Goal: Navigation & Orientation: Understand site structure

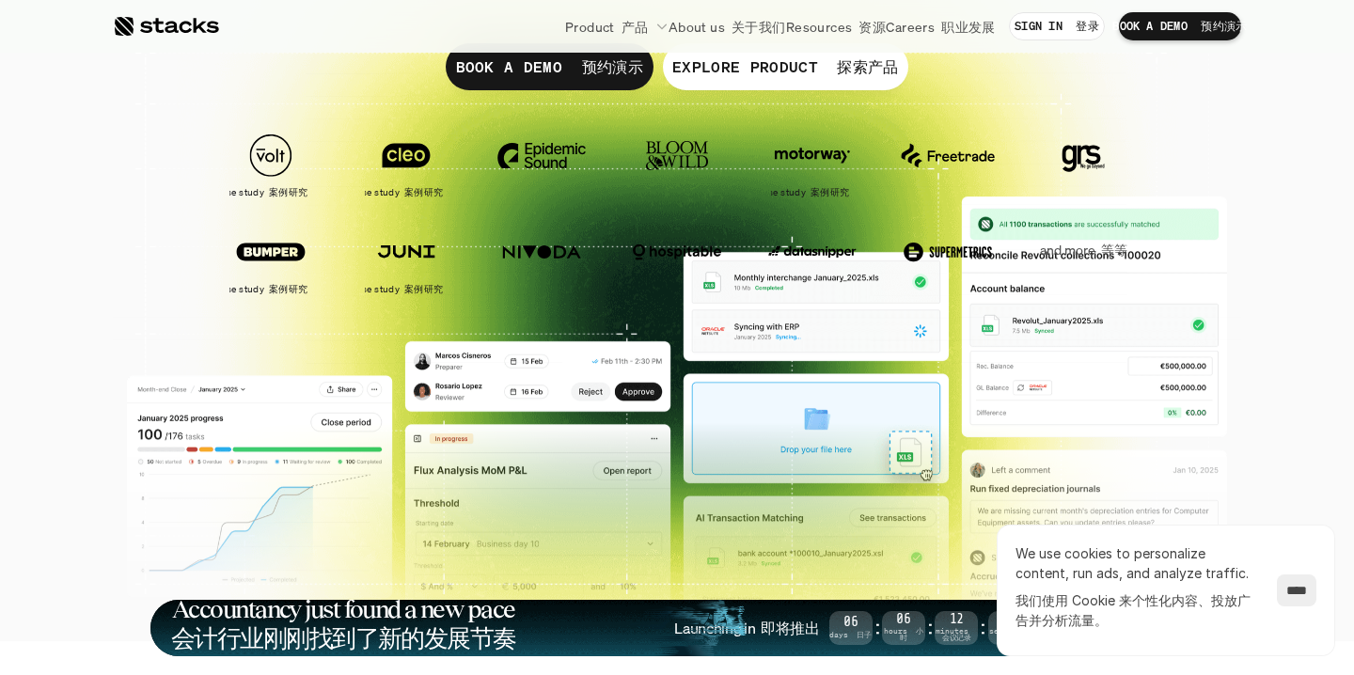
scroll to position [617, 0]
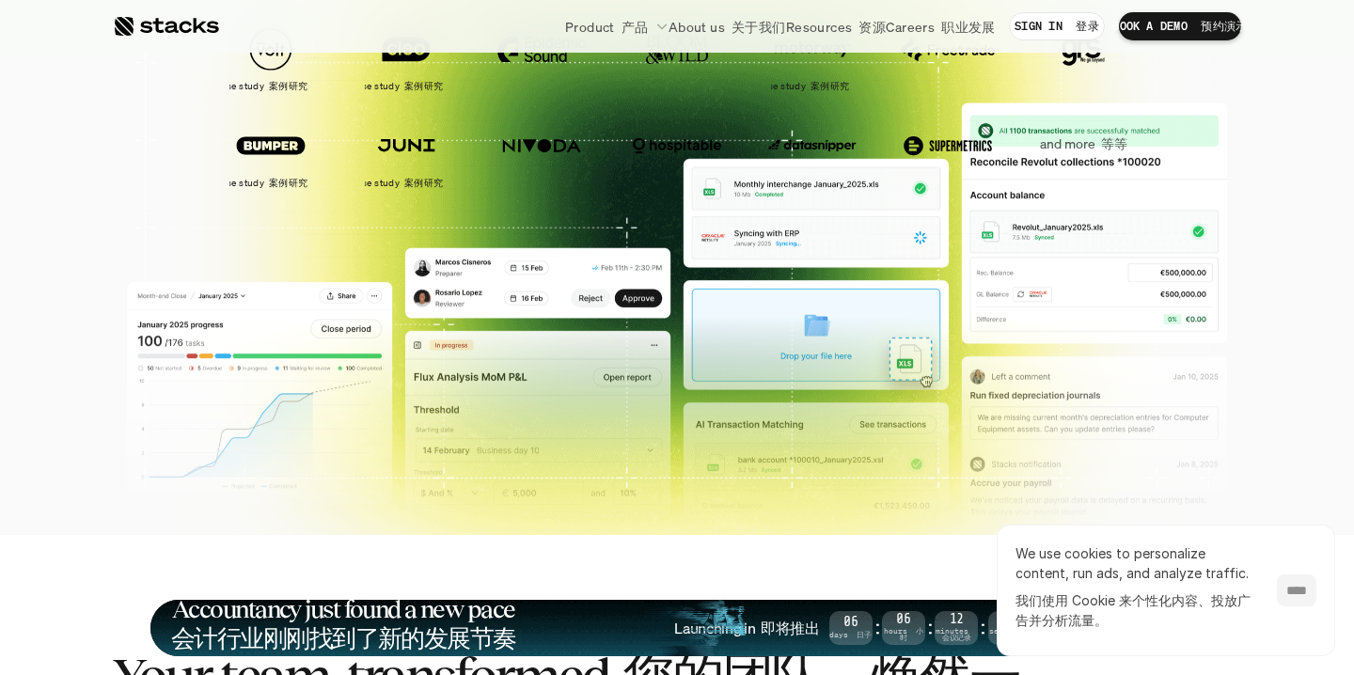
click at [1299, 592] on input "****" at bounding box center [1297, 591] width 40 height 32
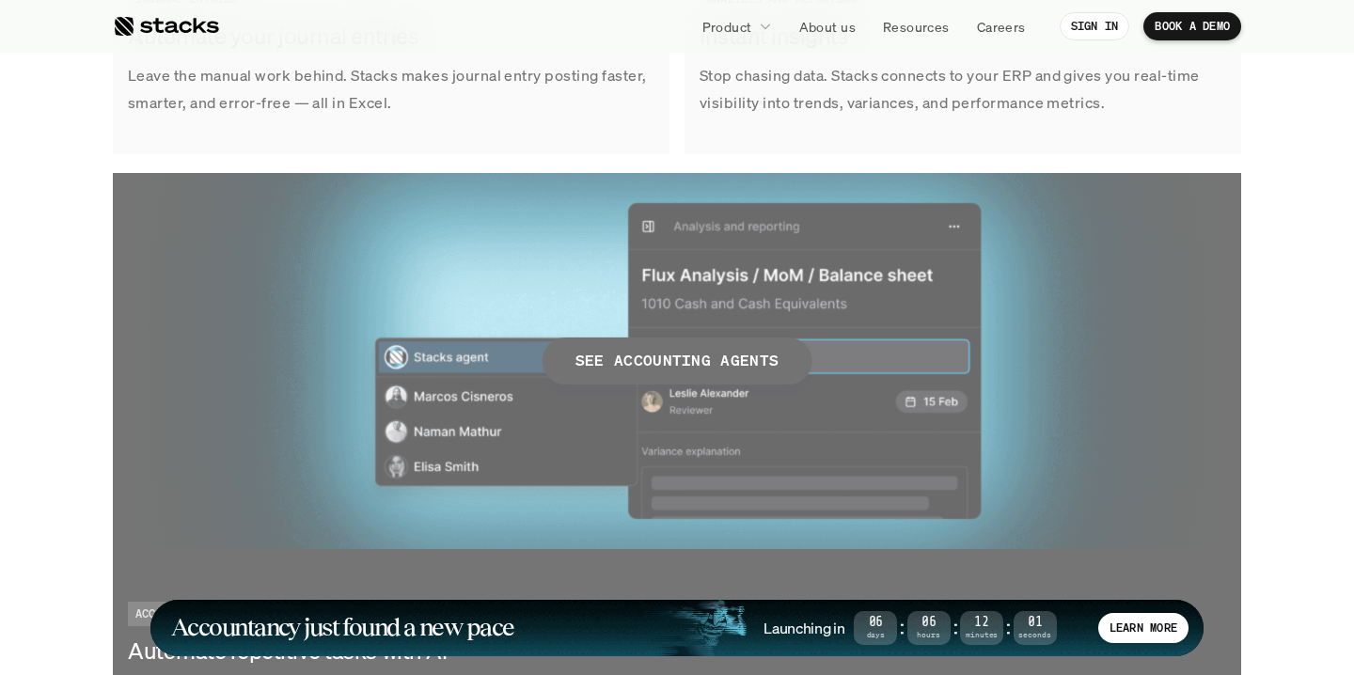
scroll to position [3468, 0]
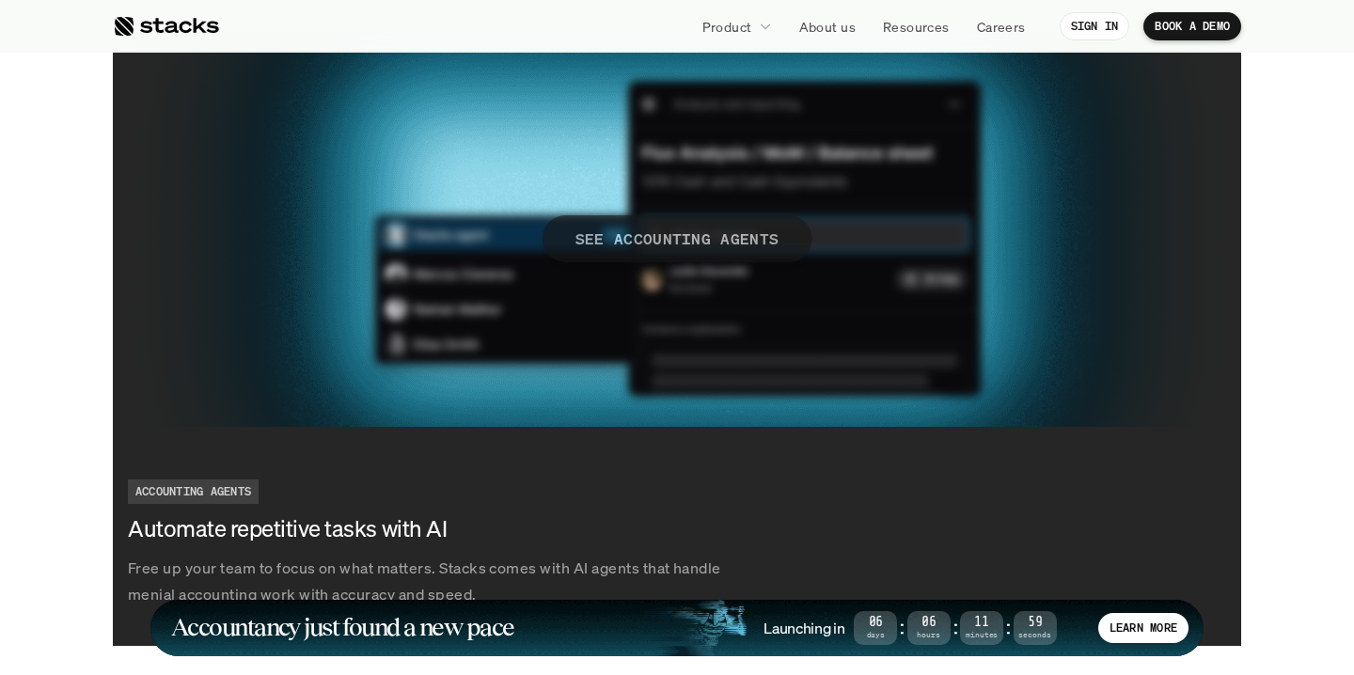
click at [733, 243] on p "SEE ACCOUNTING AGENTS" at bounding box center [678, 238] width 204 height 27
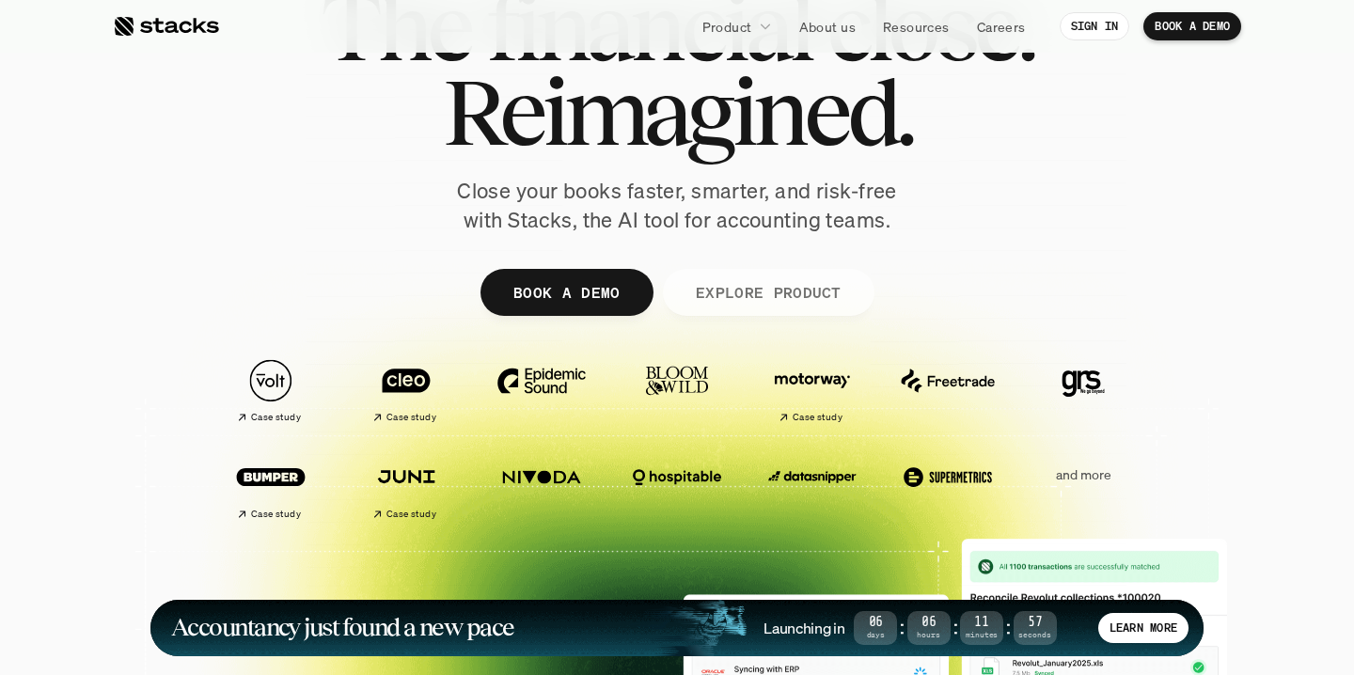
scroll to position [135, 0]
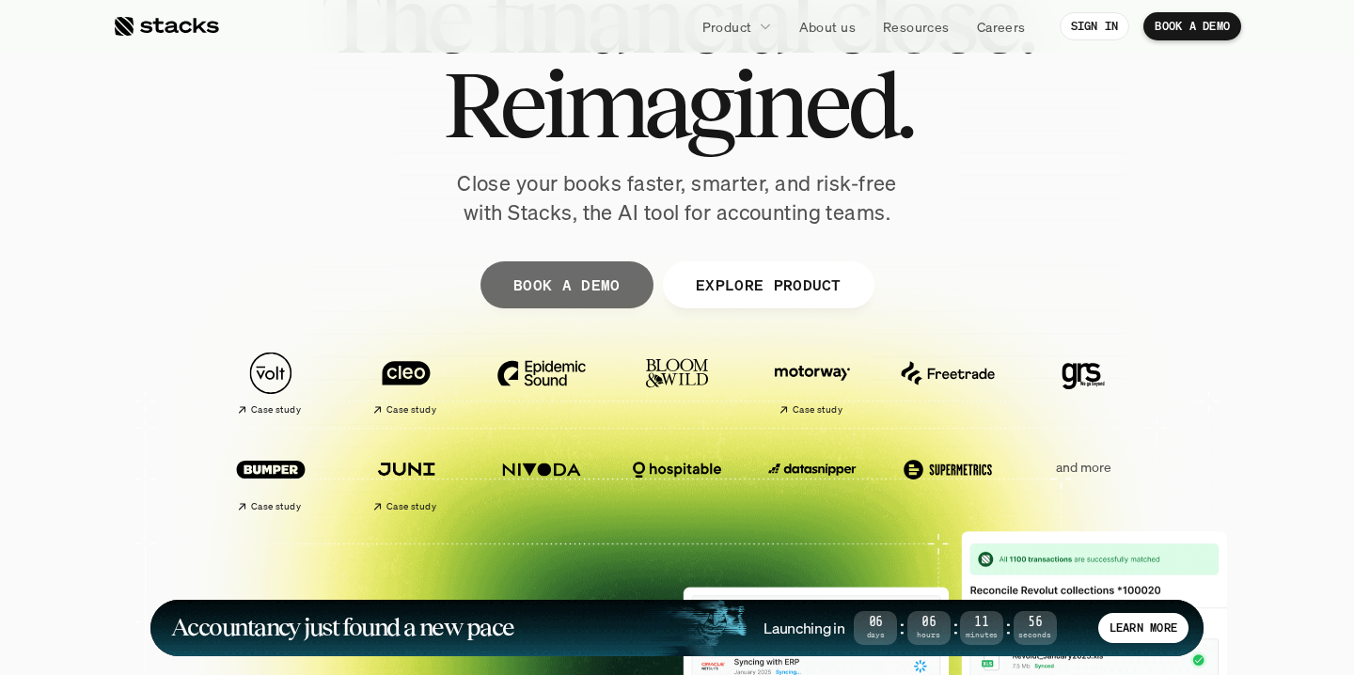
click at [595, 292] on p "BOOK A DEMO" at bounding box center [567, 284] width 107 height 27
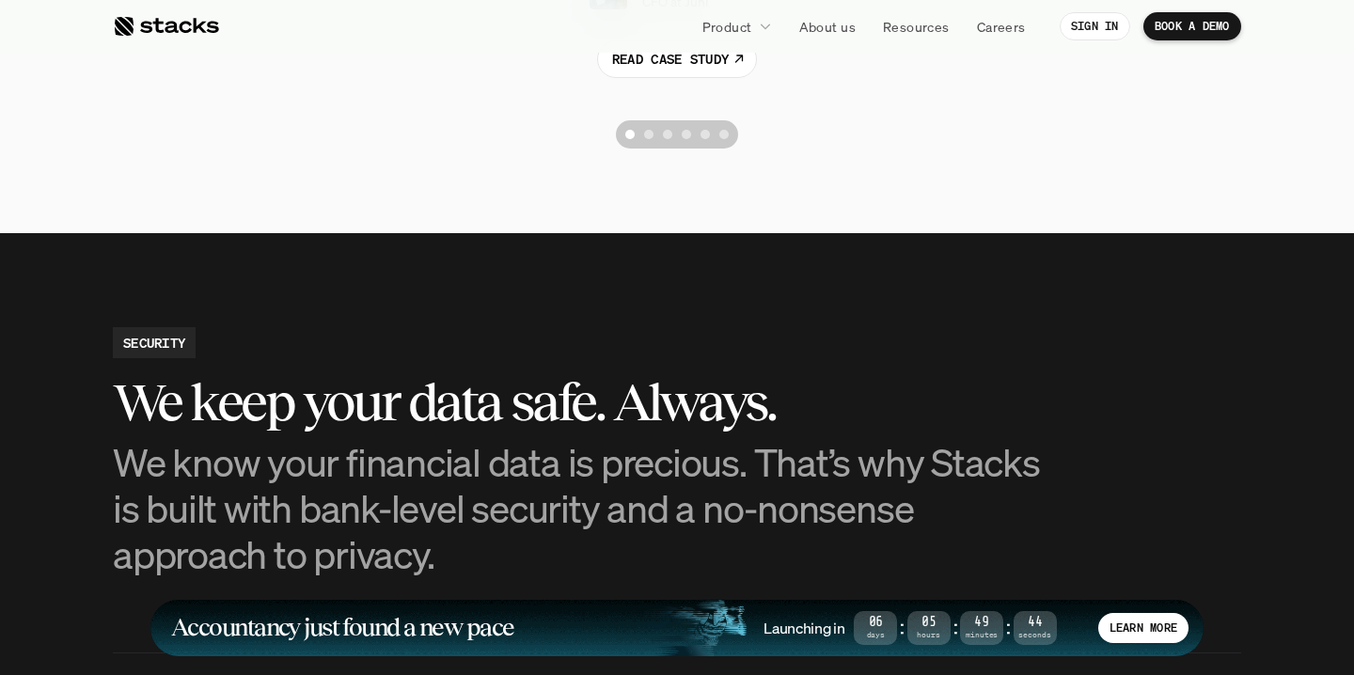
scroll to position [4588, 0]
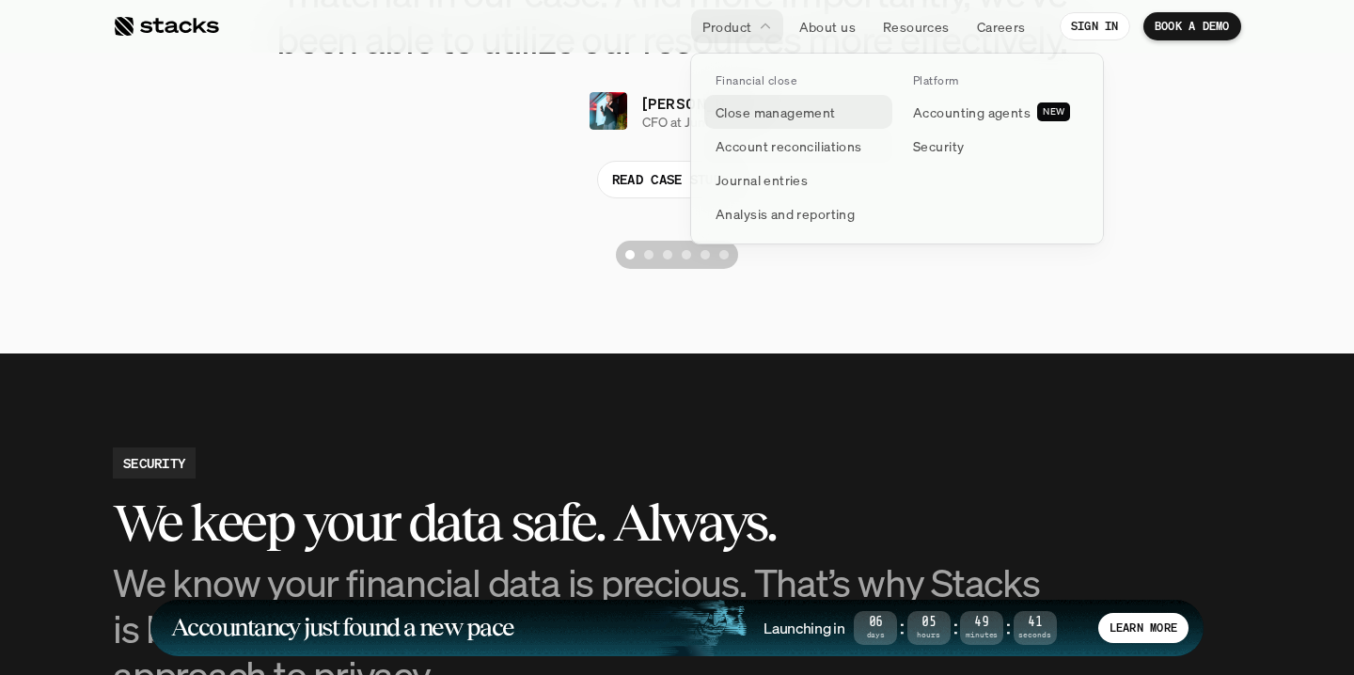
click at [756, 118] on p "Close management" at bounding box center [776, 113] width 120 height 20
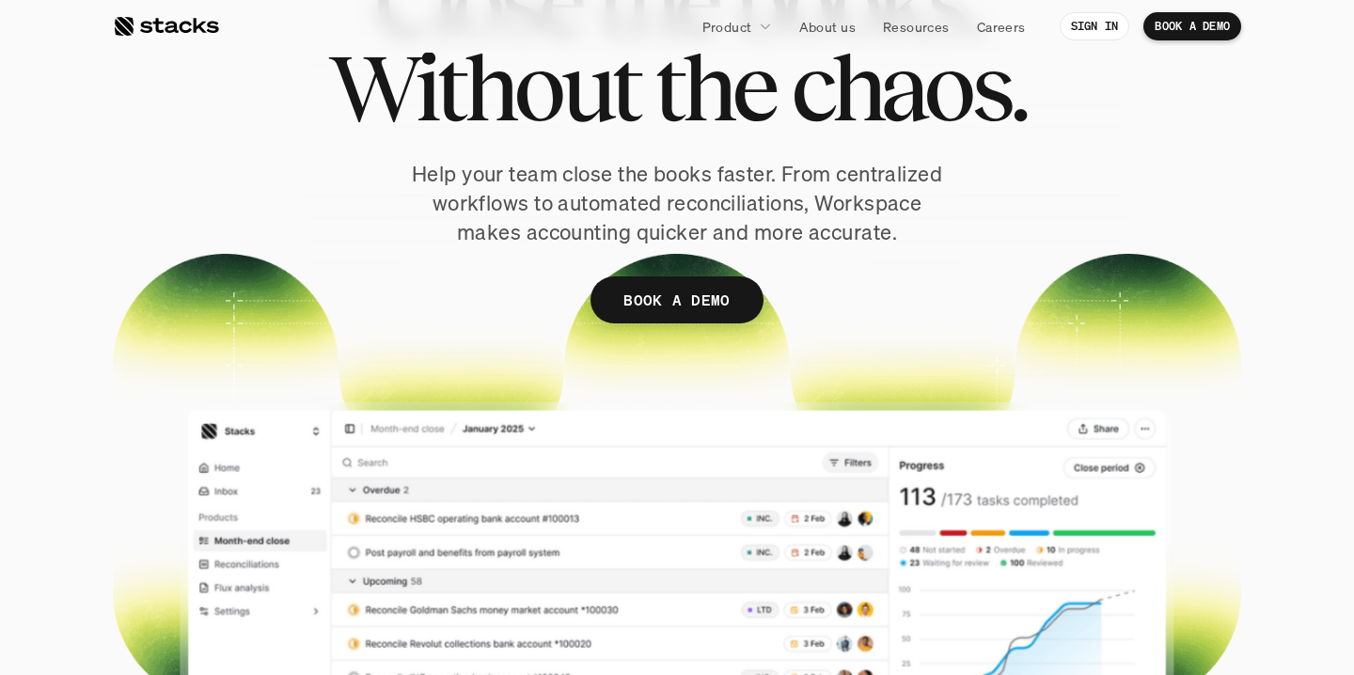
scroll to position [191, 0]
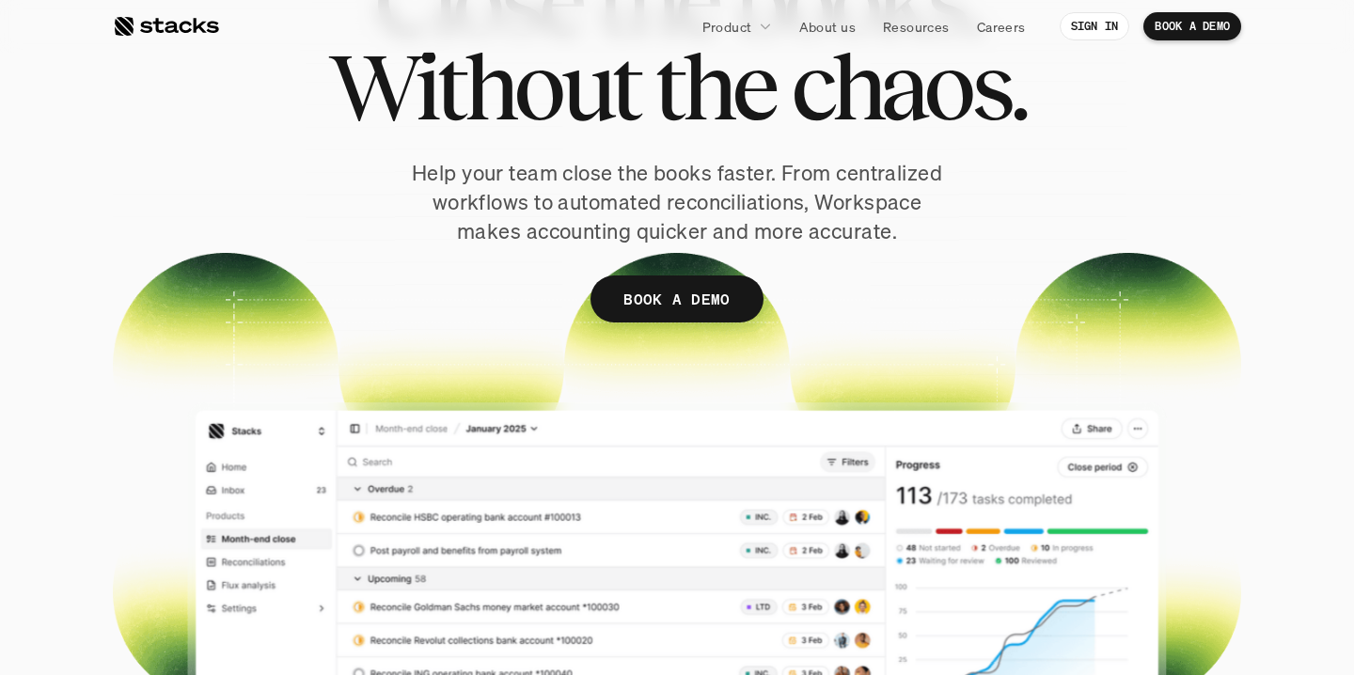
click at [178, 30] on div at bounding box center [166, 26] width 106 height 23
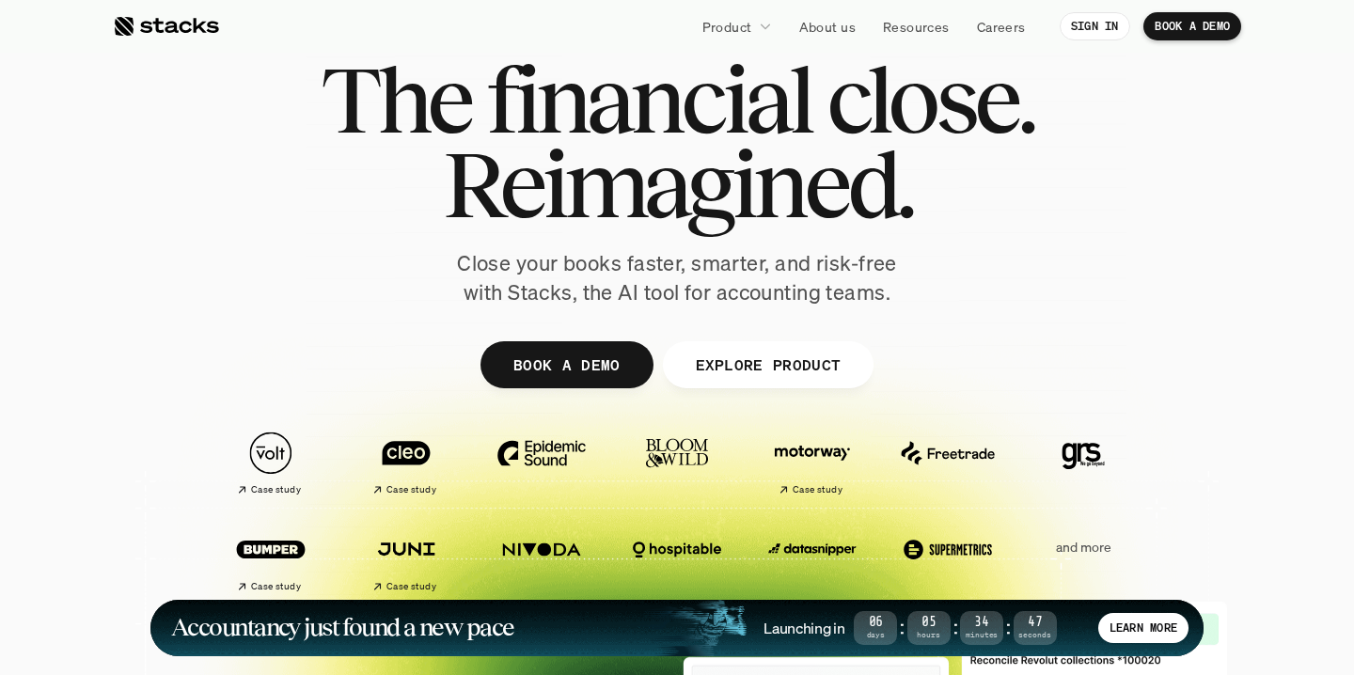
scroll to position [64, 0]
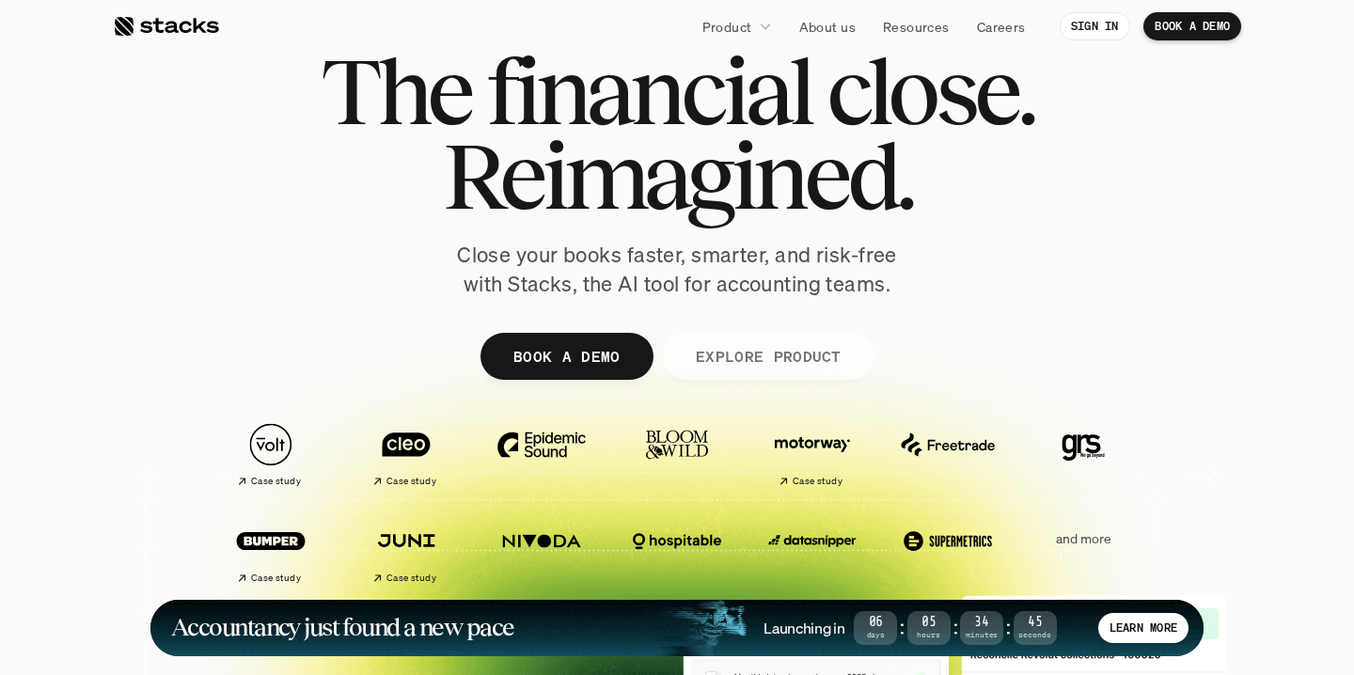
click at [736, 351] on p "EXPLORE PRODUCT" at bounding box center [768, 355] width 146 height 27
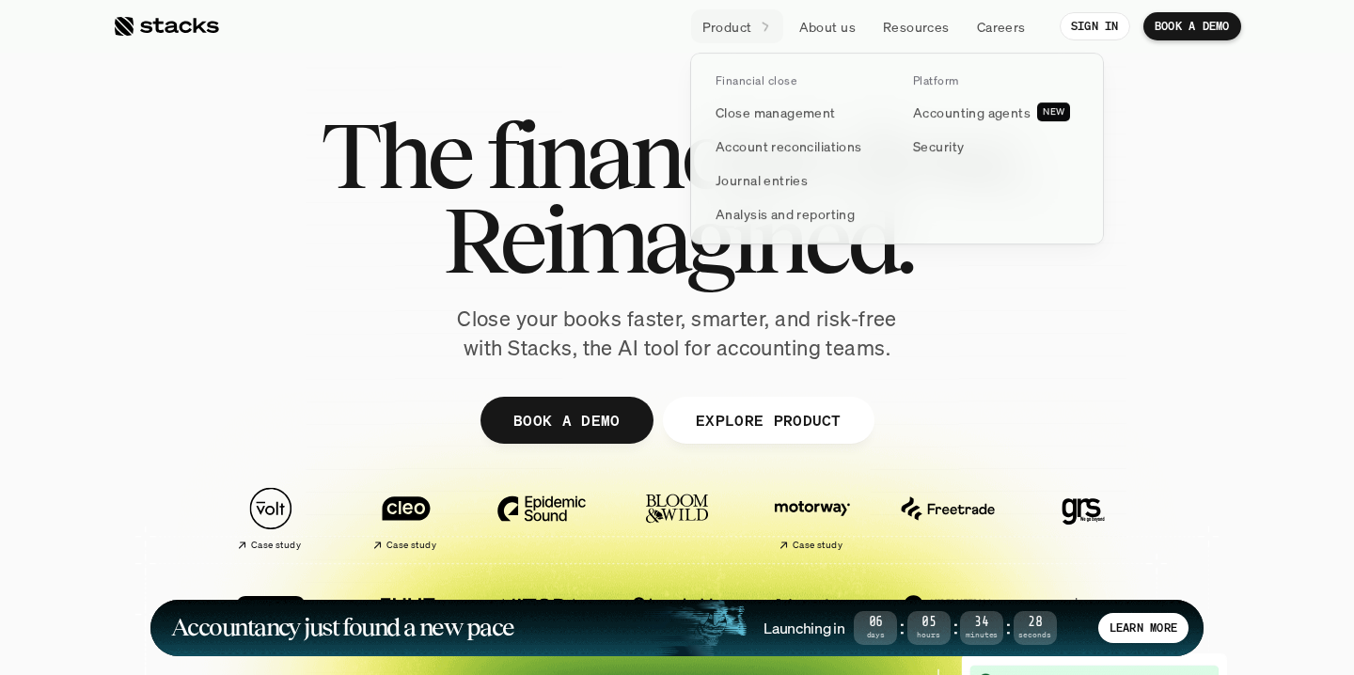
click at [726, 24] on p "Product" at bounding box center [728, 27] width 50 height 20
click at [737, 77] on p "Financial close" at bounding box center [756, 80] width 81 height 13
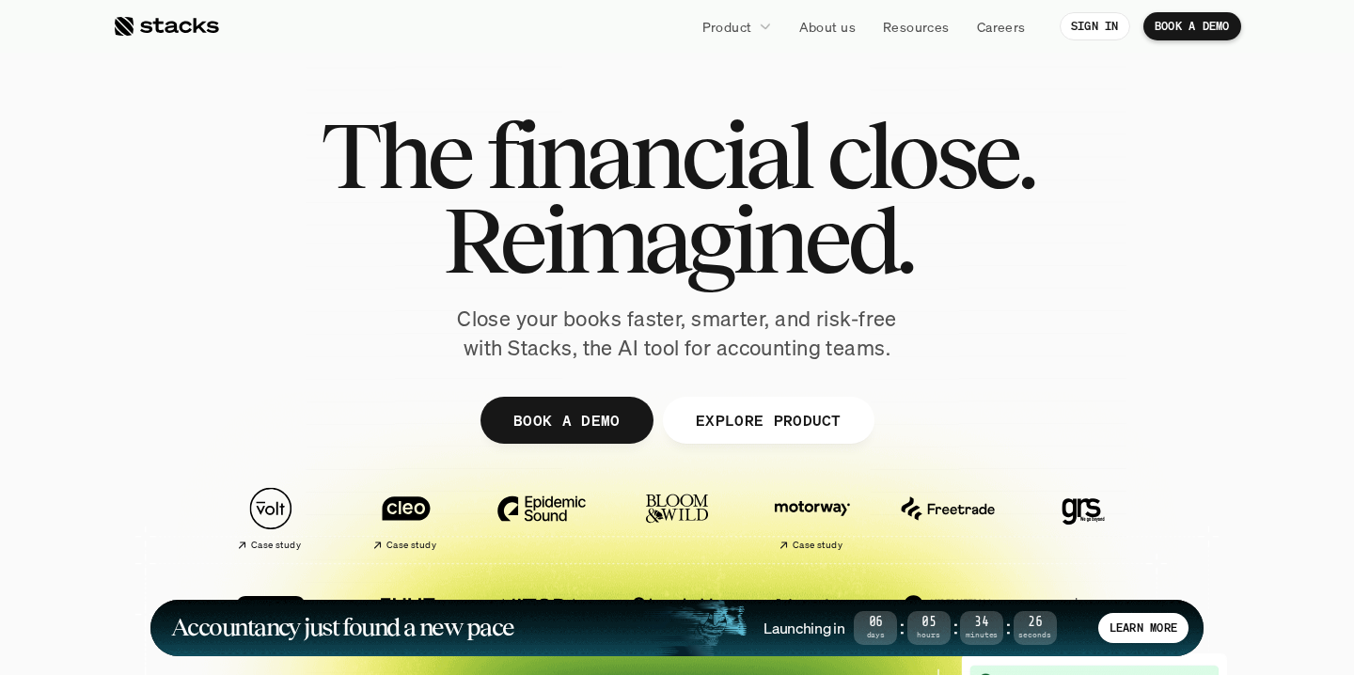
click at [133, 11] on link at bounding box center [166, 26] width 106 height 34
click at [198, 34] on div at bounding box center [166, 26] width 106 height 23
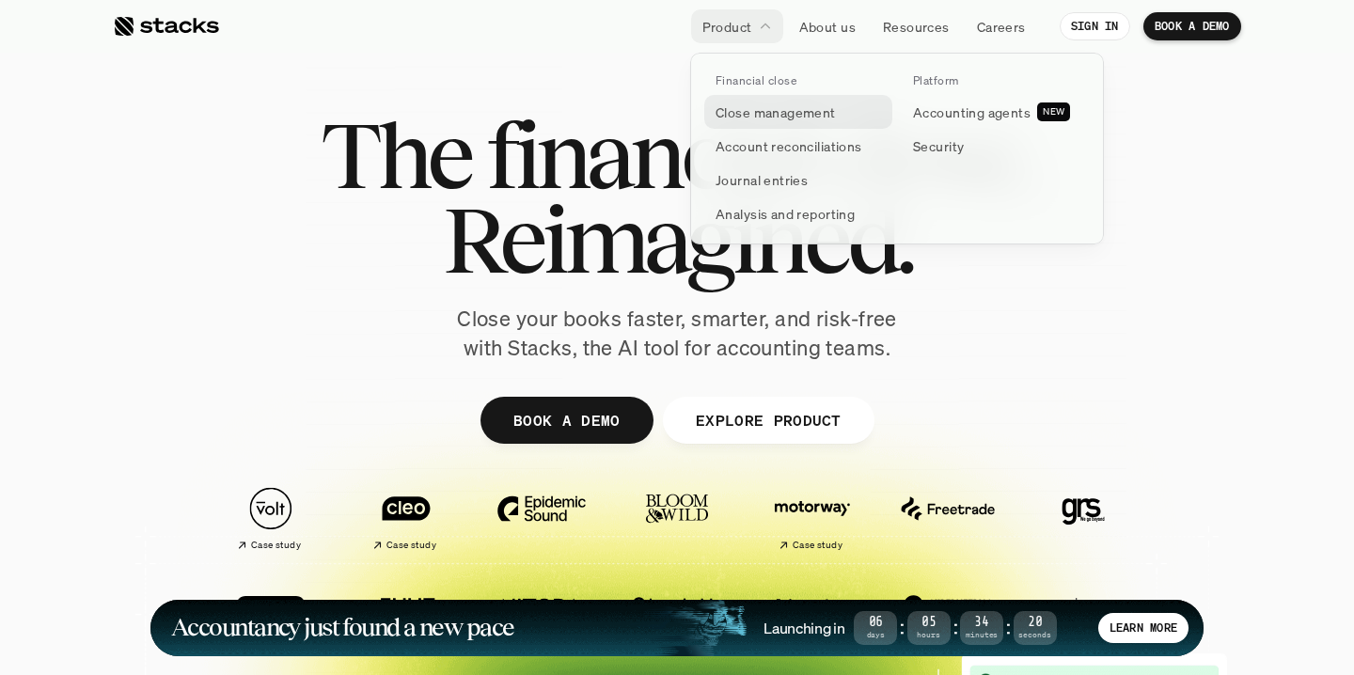
click at [750, 119] on p "Close management" at bounding box center [776, 113] width 120 height 20
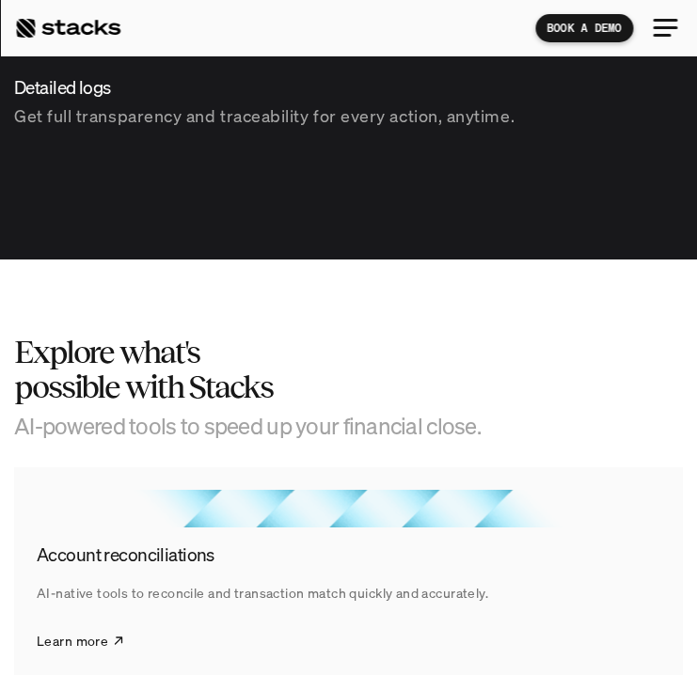
scroll to position [4059, 0]
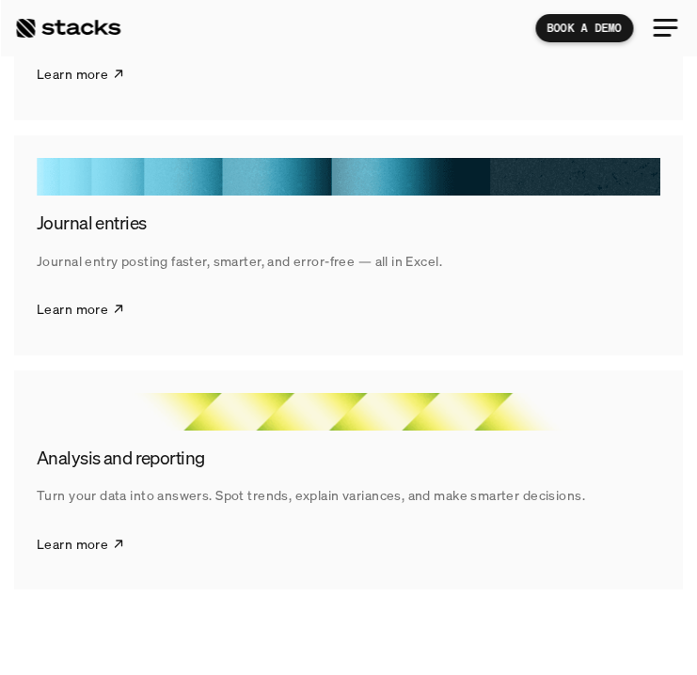
click at [663, 32] on div at bounding box center [664, 28] width 45 height 45
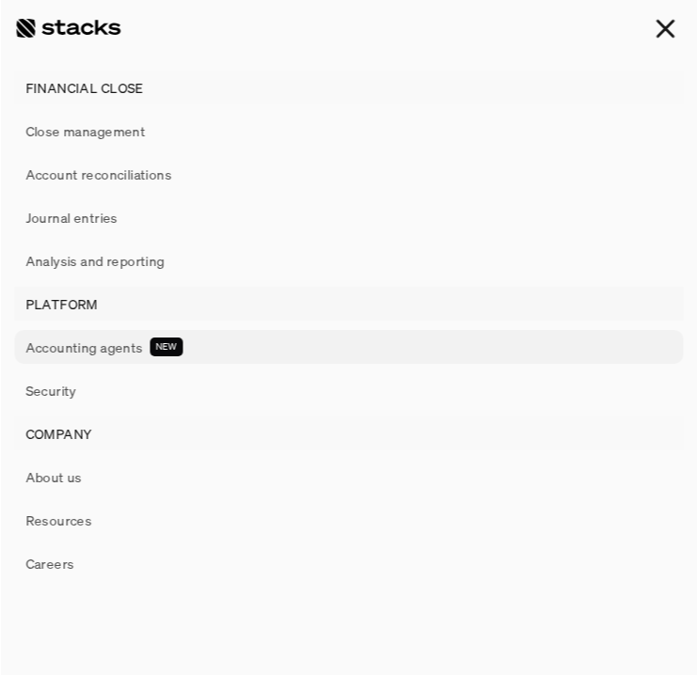
click at [90, 354] on p "Accounting agents" at bounding box center [84, 348] width 118 height 20
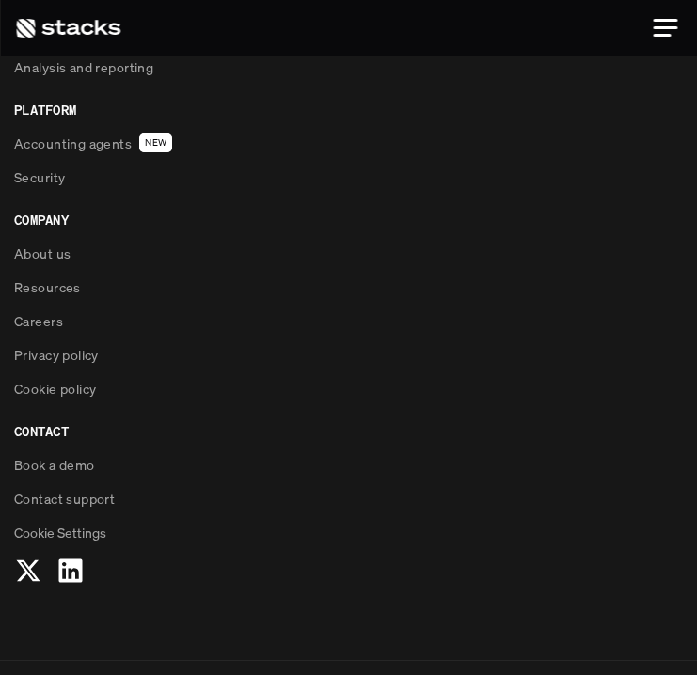
scroll to position [1511, 0]
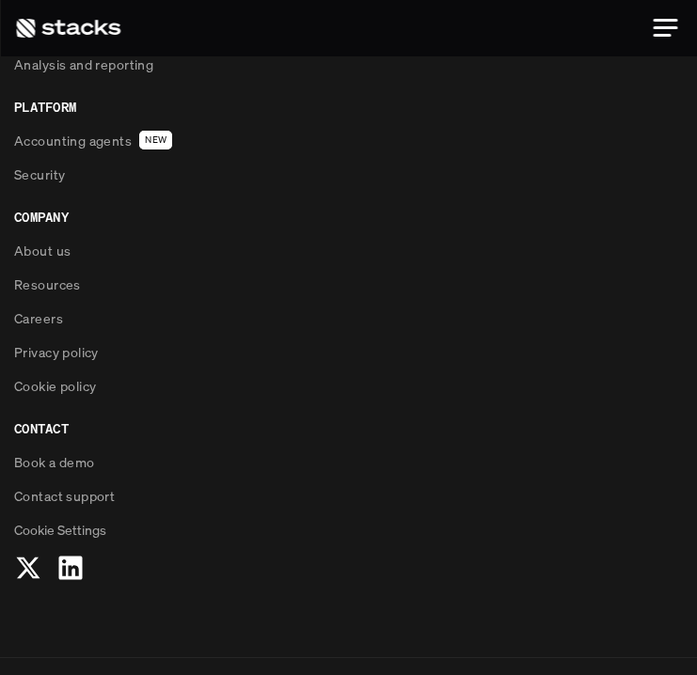
click at [672, 37] on div at bounding box center [664, 28] width 45 height 45
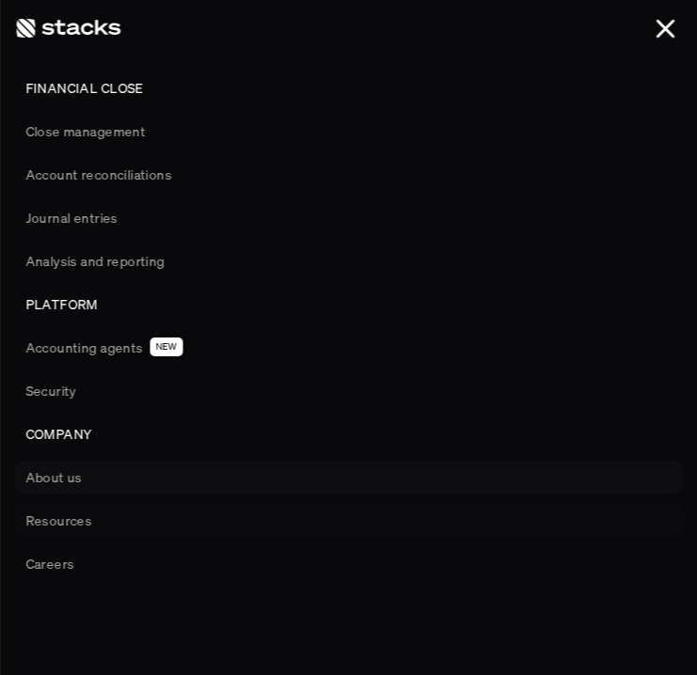
click at [54, 485] on p "About us" at bounding box center [53, 477] width 56 height 20
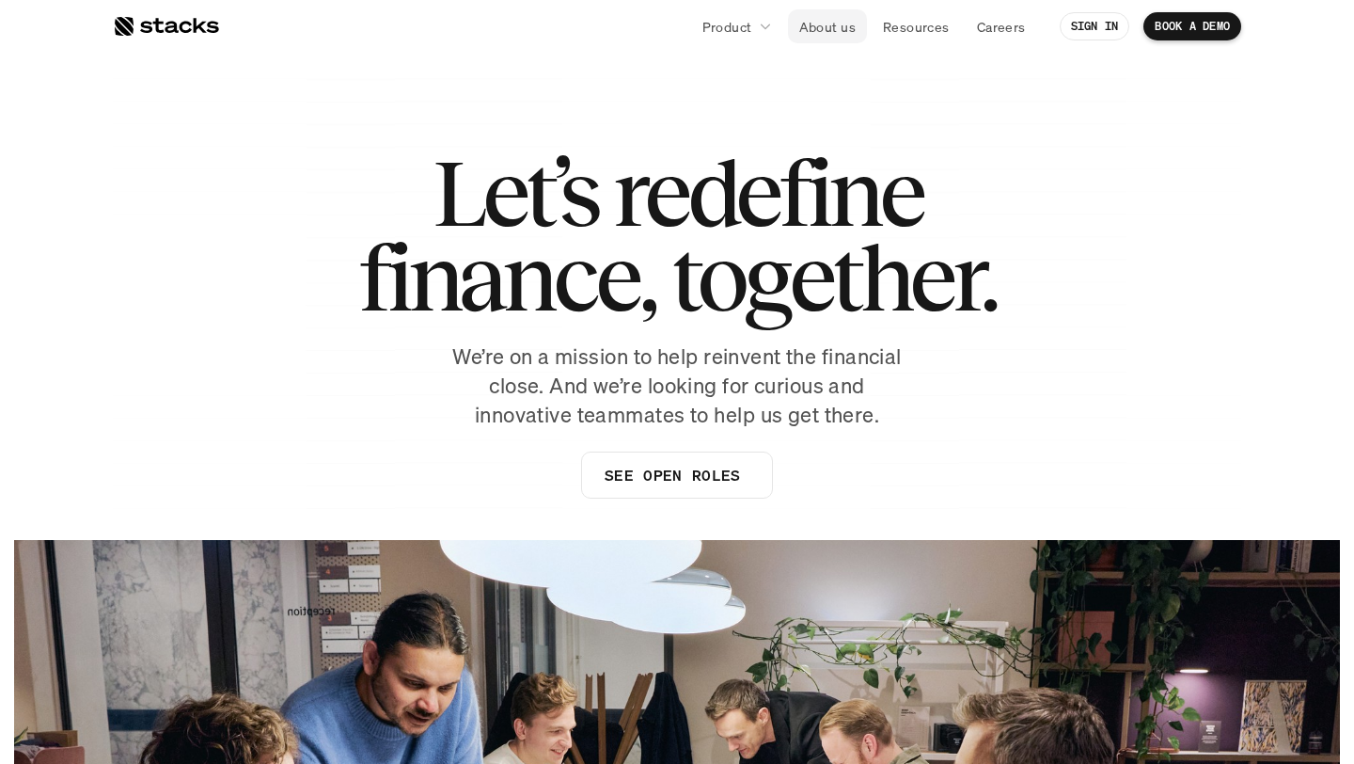
click at [831, 33] on p "About us" at bounding box center [827, 27] width 56 height 20
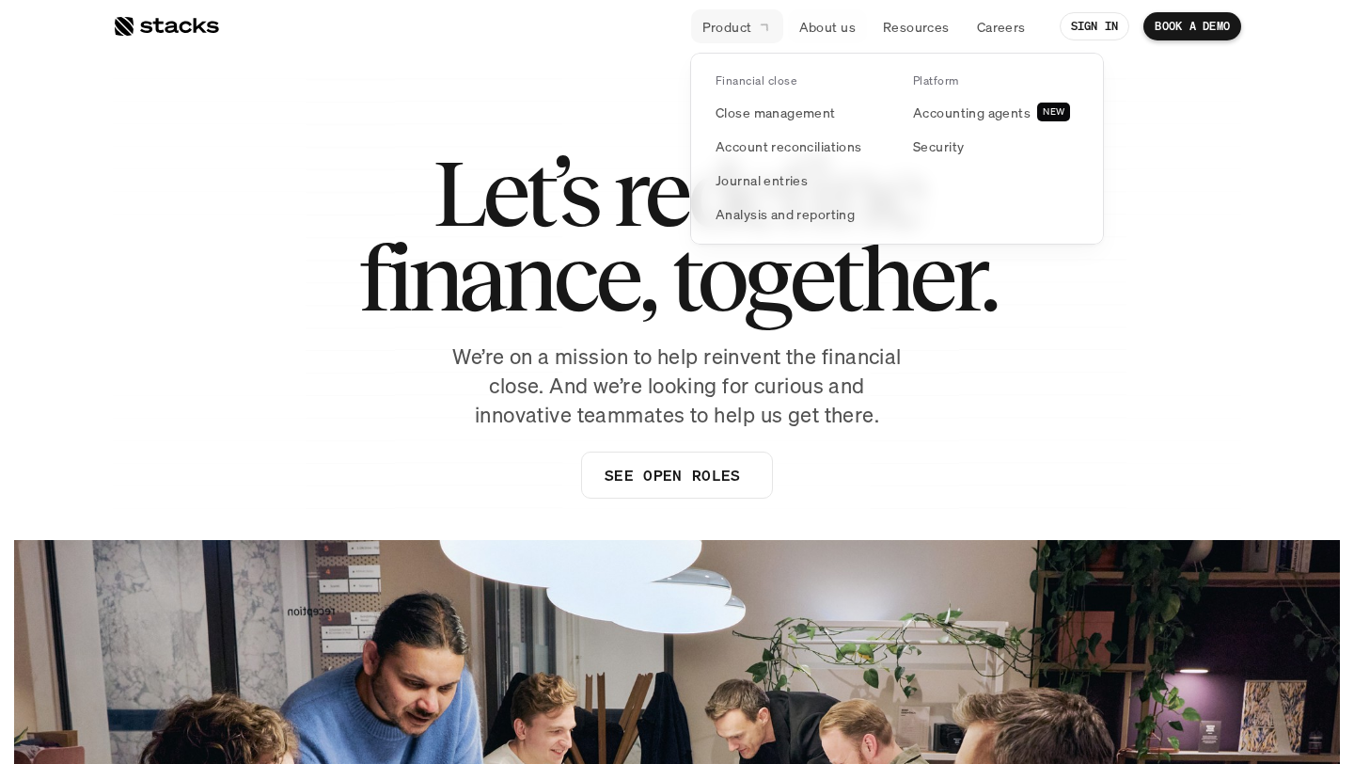
click at [718, 30] on p "Product" at bounding box center [728, 27] width 50 height 20
click at [743, 108] on p "Close management" at bounding box center [776, 113] width 120 height 20
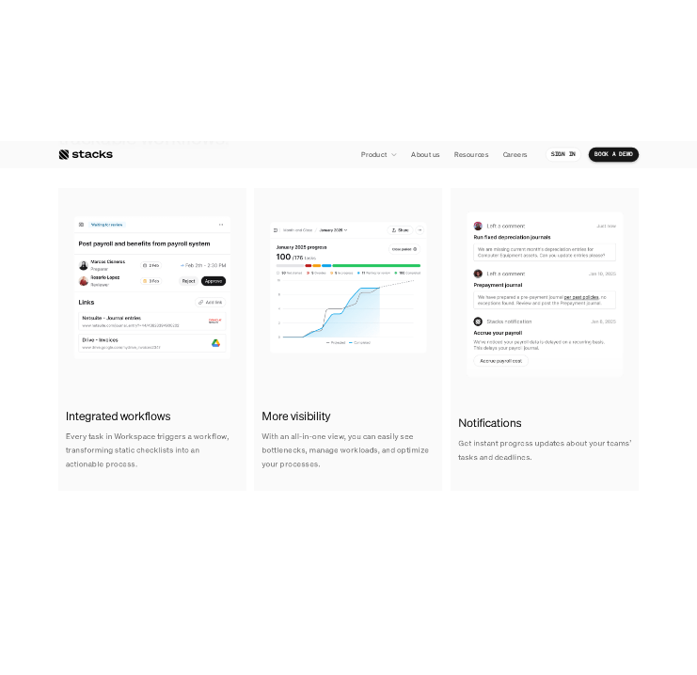
scroll to position [1237, 0]
